Goal: Transaction & Acquisition: Subscribe to service/newsletter

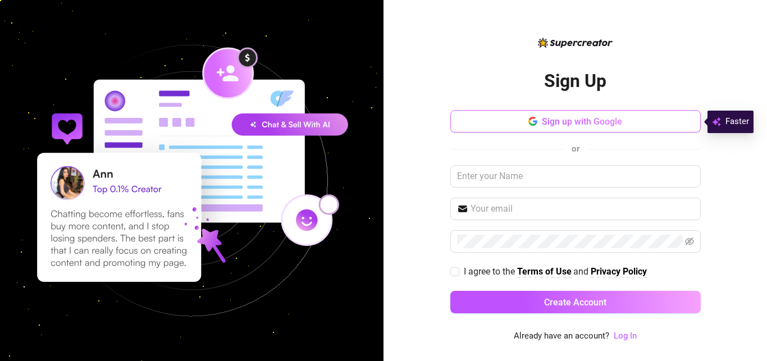
click at [578, 118] on span "Sign up with Google" at bounding box center [582, 121] width 80 height 11
click at [481, 120] on button "Sign up with Google" at bounding box center [575, 121] width 250 height 22
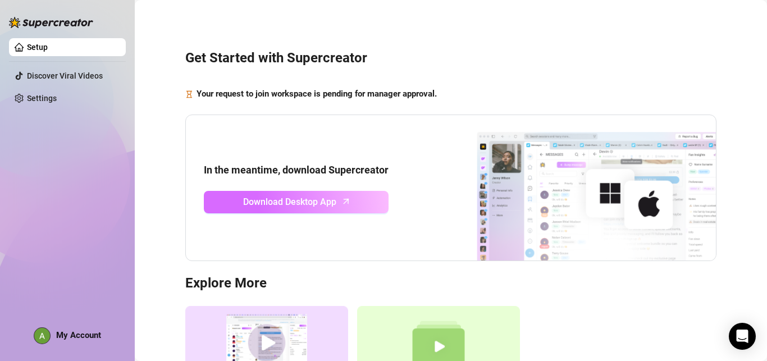
click at [321, 202] on span "Download Desktop App" at bounding box center [289, 202] width 93 height 14
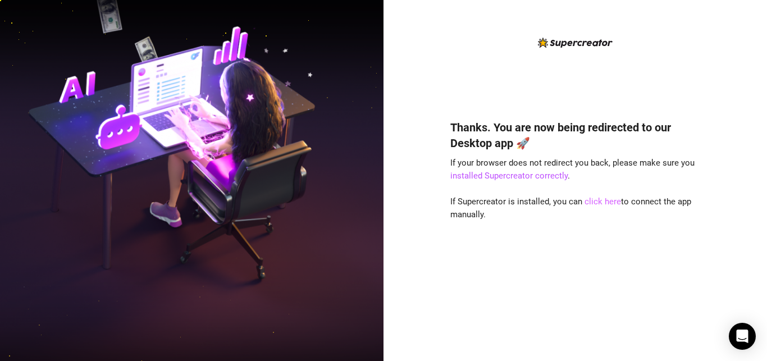
click at [594, 200] on link "click here" at bounding box center [603, 202] width 37 height 10
click at [600, 200] on link "click here" at bounding box center [603, 202] width 37 height 10
